Goal: Find specific page/section: Find specific page/section

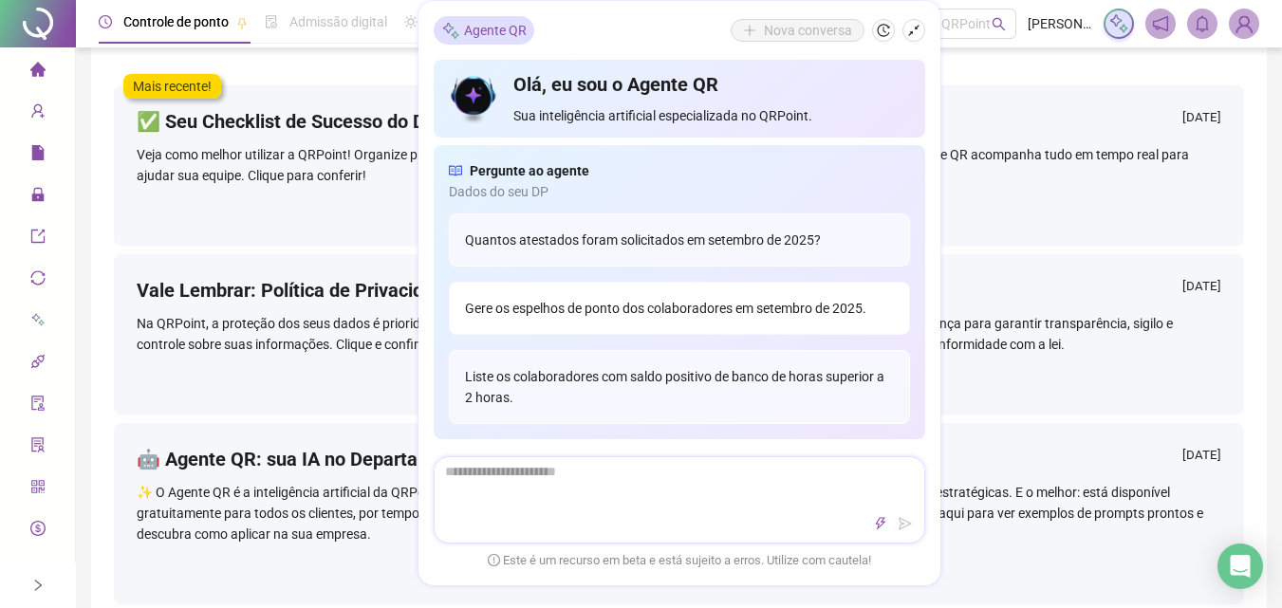
scroll to position [285, 0]
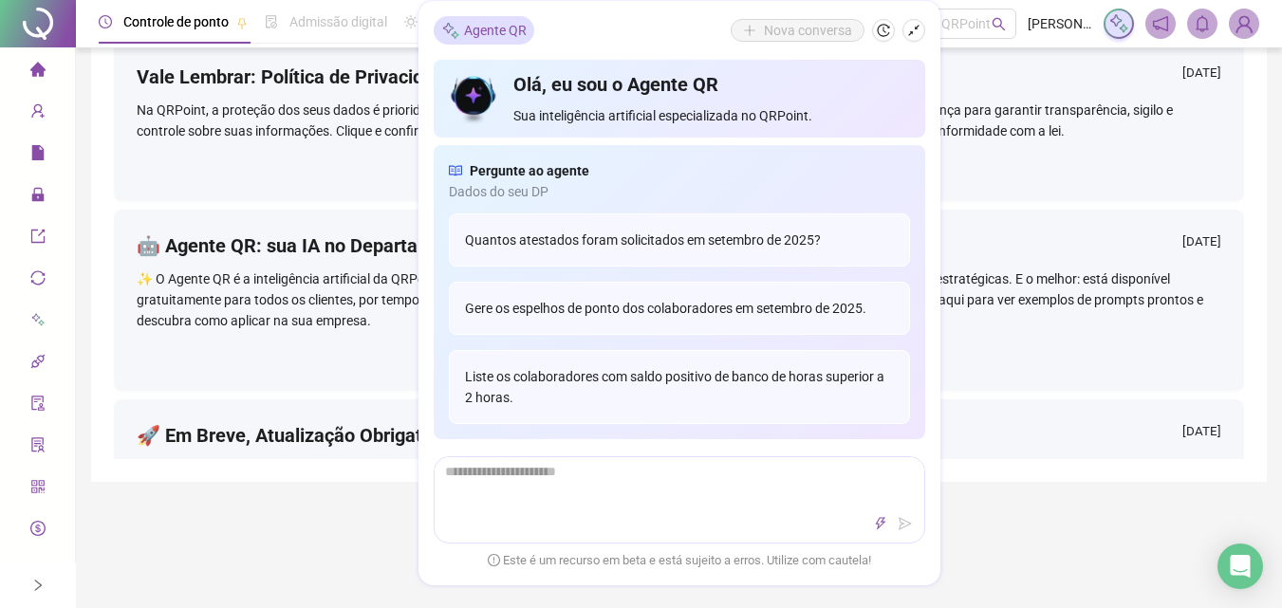
click at [1014, 147] on div "Vale Lembrar: Política de Privacidade e LGPD na QRPoint [DATE] Na QRPoint, a pr…" at bounding box center [679, 120] width 1130 height 159
click at [907, 28] on icon "shrink" at bounding box center [913, 30] width 13 height 13
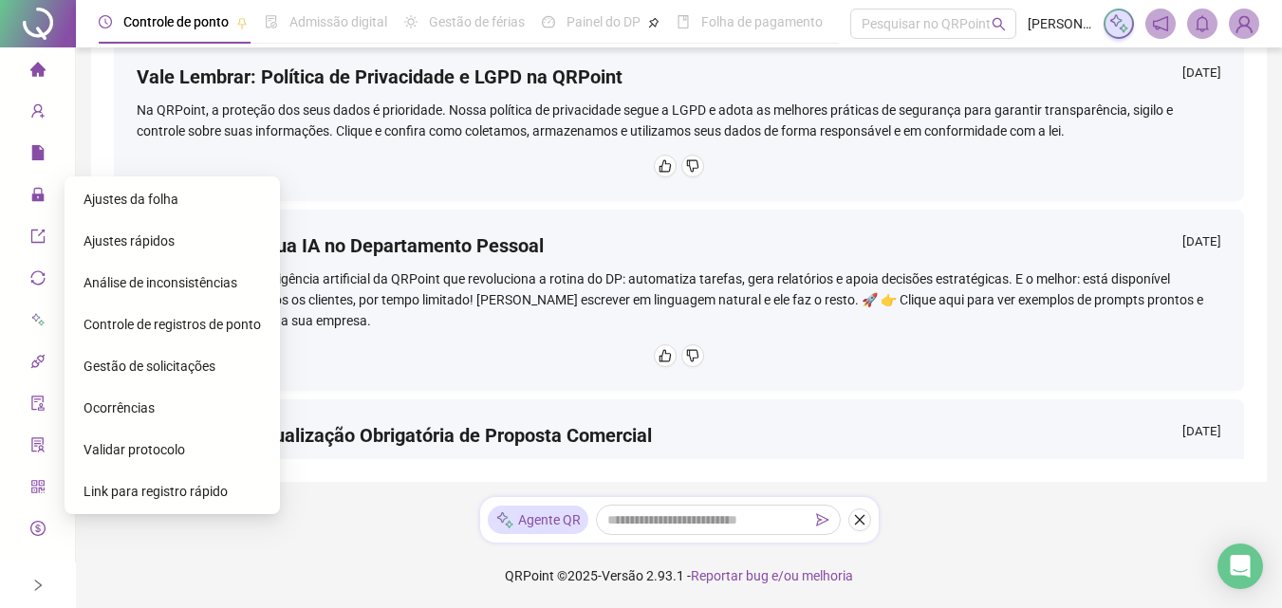
click at [202, 368] on span "Gestão de solicitações" at bounding box center [149, 366] width 132 height 15
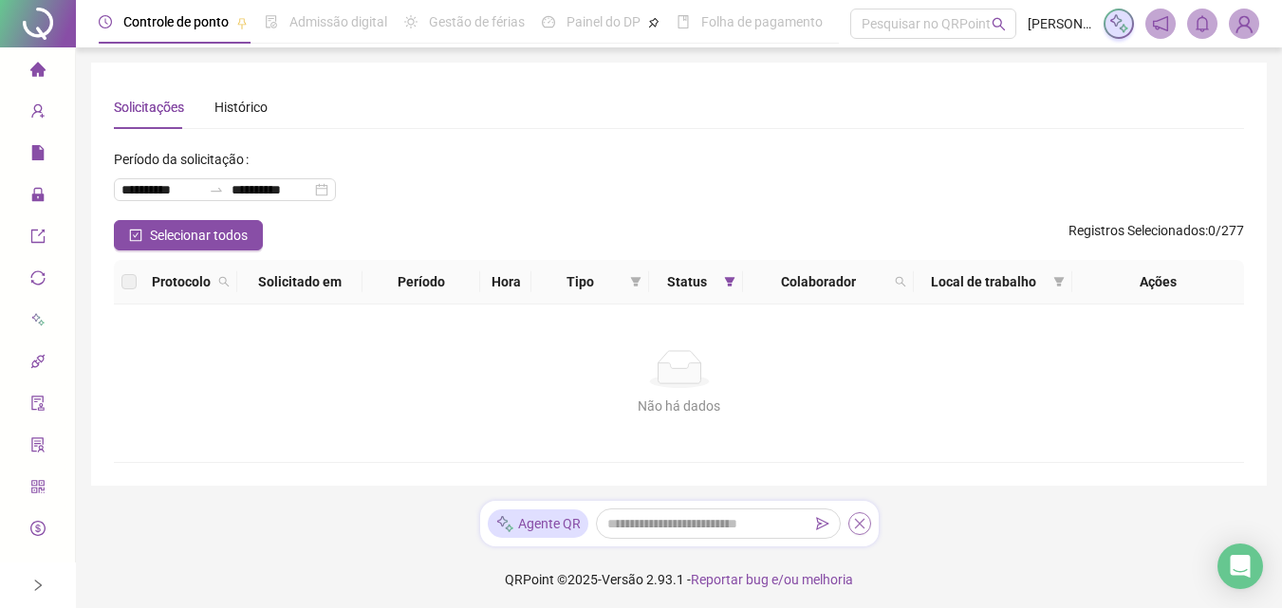
click at [859, 522] on icon "close" at bounding box center [859, 523] width 13 height 13
